Goal: Information Seeking & Learning: Learn about a topic

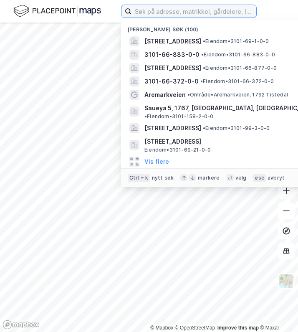
click at [161, 14] on input at bounding box center [193, 11] width 125 height 13
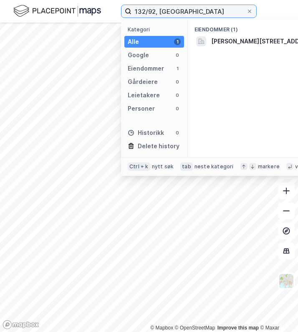
type input "132/92, [GEOGRAPHIC_DATA]"
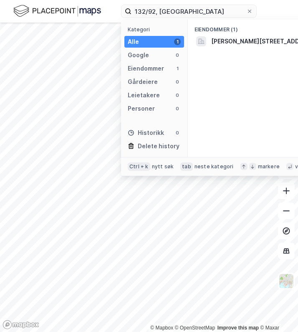
click at [230, 41] on span "[PERSON_NAME][STREET_ADDRESS]" at bounding box center [263, 41] width 105 height 10
